Goal: Information Seeking & Learning: Learn about a topic

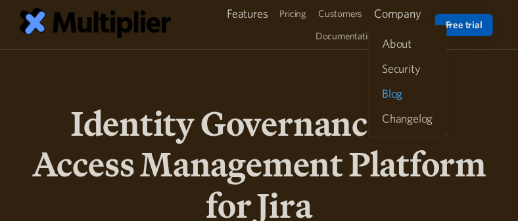
click at [409, 100] on link "Blog" at bounding box center [407, 94] width 61 height 24
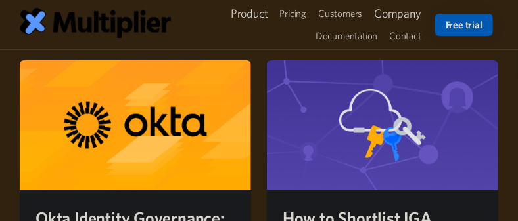
scroll to position [175, 0]
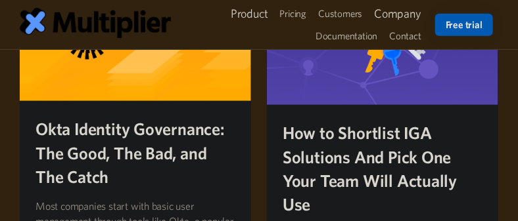
click at [182, 141] on h2 "Okta Identity Governance: The Good, The Bad, and The Catch" at bounding box center [135, 153] width 200 height 72
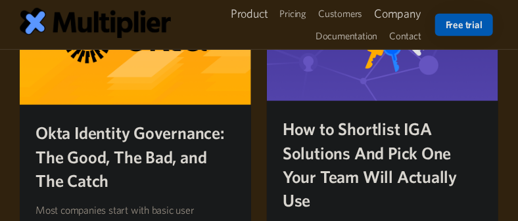
click at [314, 154] on h2 "How to Shortlist IGA Solutions And Pick One Your Team Will Actually Use" at bounding box center [383, 165] width 200 height 96
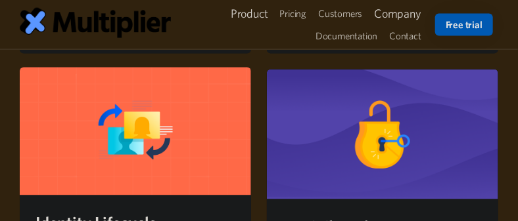
scroll to position [657, 0]
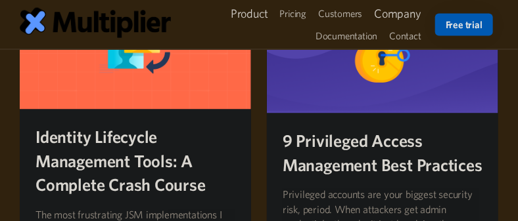
click at [132, 143] on h2 "Identity Lifecycle Management Tools: A Complete Crash Course" at bounding box center [135, 162] width 200 height 72
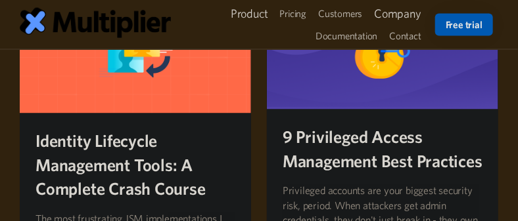
click at [379, 155] on h2 "9 Privileged Access Management Best Practices" at bounding box center [383, 150] width 200 height 48
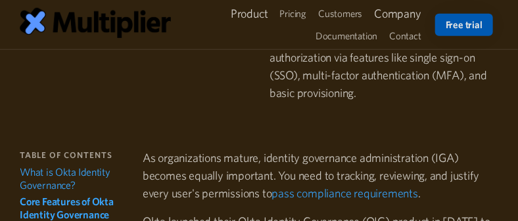
scroll to position [306, 0]
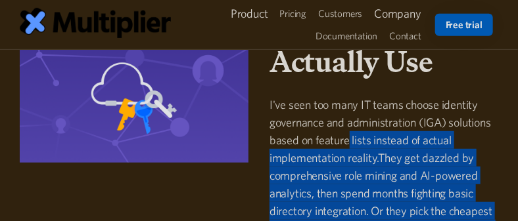
scroll to position [175, 0]
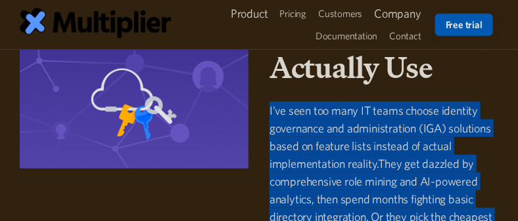
drag, startPoint x: 348, startPoint y: 169, endPoint x: 263, endPoint y: 114, distance: 100.8
copy div "L'ip dolo sit amet CO adipi elitse doeiusmo temporinci utl etdoloremagnaa (ENI)…"
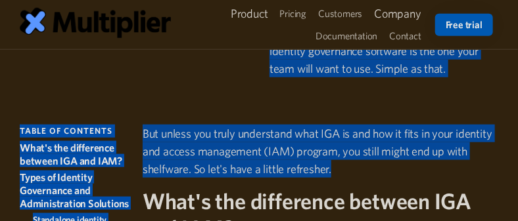
click at [390, 156] on p "But unless you truly understand what IGA is and how it fits in your identity an…" at bounding box center [321, 151] width 356 height 53
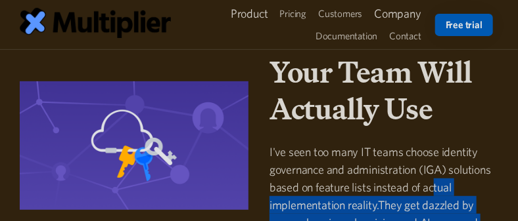
scroll to position [131, 0]
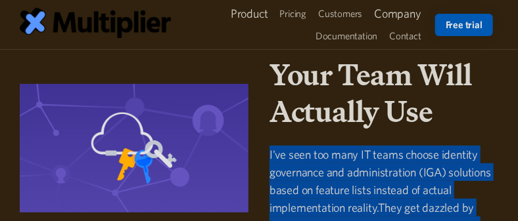
drag, startPoint x: 471, startPoint y: 205, endPoint x: 261, endPoint y: 158, distance: 215.6
click at [261, 158] on div "How to Shortlist IGA Solutions And Pick One Your Team Will Actually Use I've se…" at bounding box center [384, 153] width 250 height 417
copy p "I've seen too many IT teams choose identity governance and administration (IGA)…"
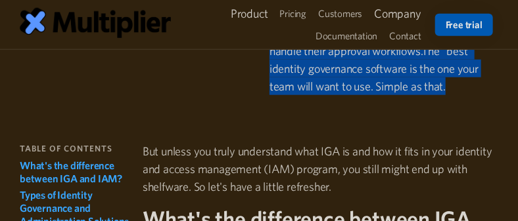
scroll to position [438, 0]
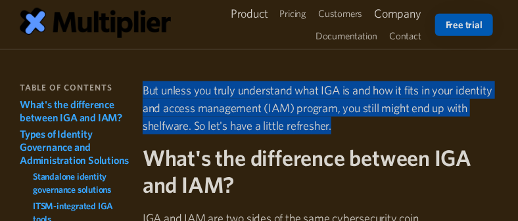
drag, startPoint x: 371, startPoint y: 120, endPoint x: 143, endPoint y: 93, distance: 230.2
click at [143, 93] on p "But unless you truly understand what IGA is and how it fits in your identity an…" at bounding box center [321, 107] width 356 height 53
copy p "But unless you truly understand what IGA is and how it fits in your identity an…"
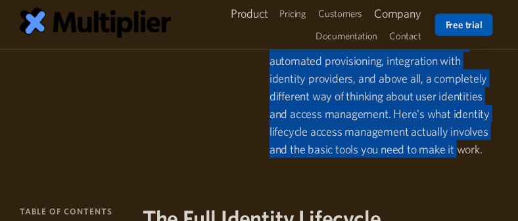
scroll to position [482, 0]
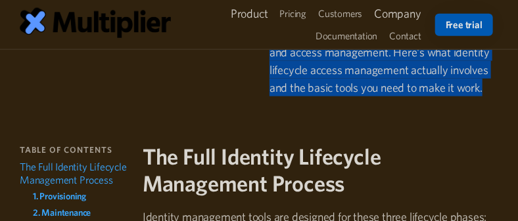
drag, startPoint x: 270, startPoint y: 68, endPoint x: 493, endPoint y: 100, distance: 225.1
copy p "The most frustrating JSM implementations I saw at Atlassian were teams with per…"
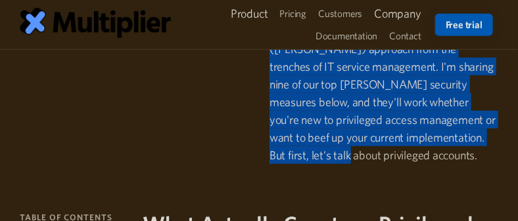
scroll to position [306, 0]
drag, startPoint x: 268, startPoint y: 72, endPoint x: 419, endPoint y: 142, distance: 165.8
copy p "Privileged accounts are your biggest security risk, period. When attackers get …"
